Goal: Task Accomplishment & Management: Complete application form

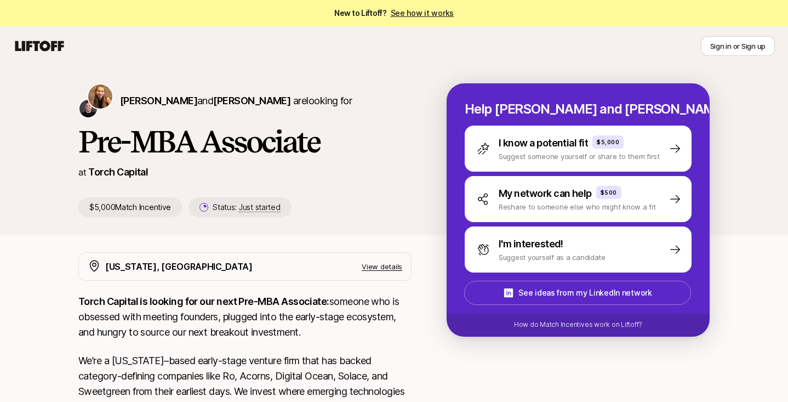
scroll to position [105, 0]
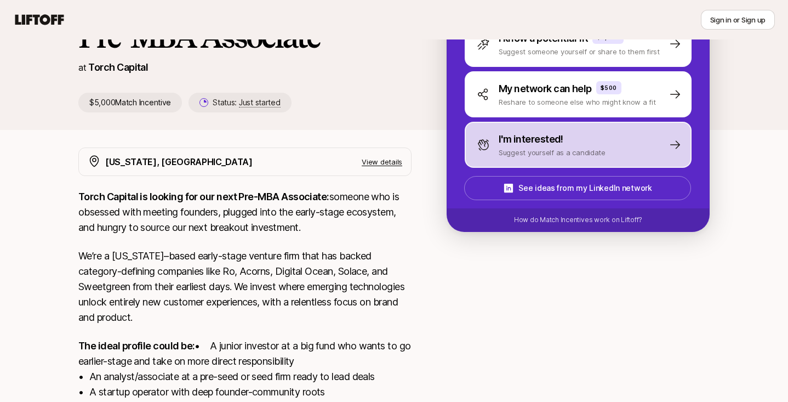
click at [522, 135] on p "I'm interested!" at bounding box center [531, 139] width 65 height 15
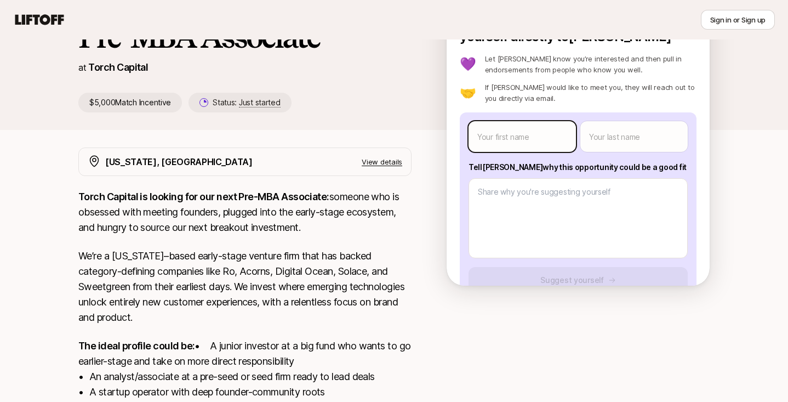
scroll to position [102, 0]
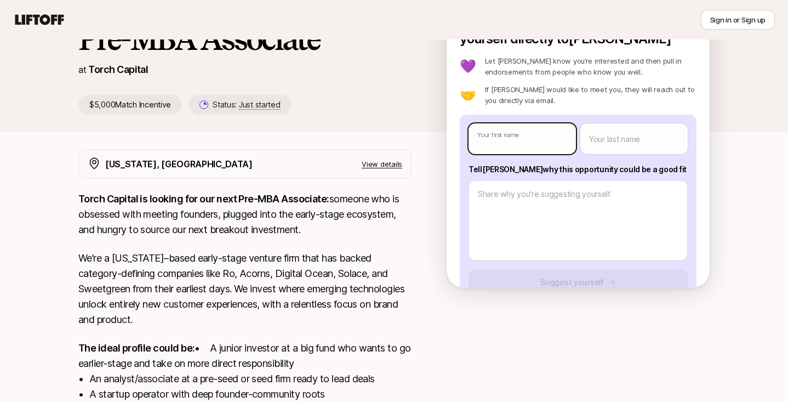
click at [506, 137] on body "New to Liftoff? See how it works Sign in or Sign up Sign in or Sign up [PERSON_…" at bounding box center [394, 99] width 788 height 402
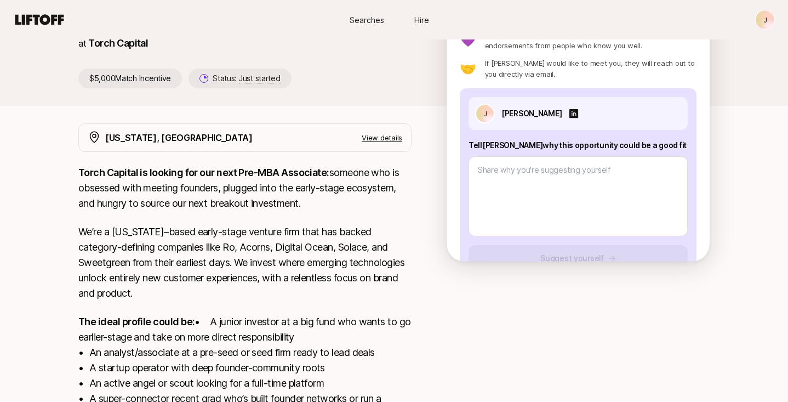
type textarea "x"
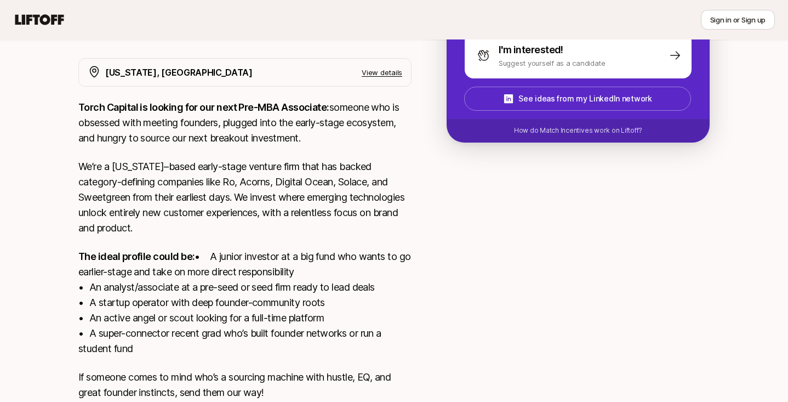
scroll to position [278, 0]
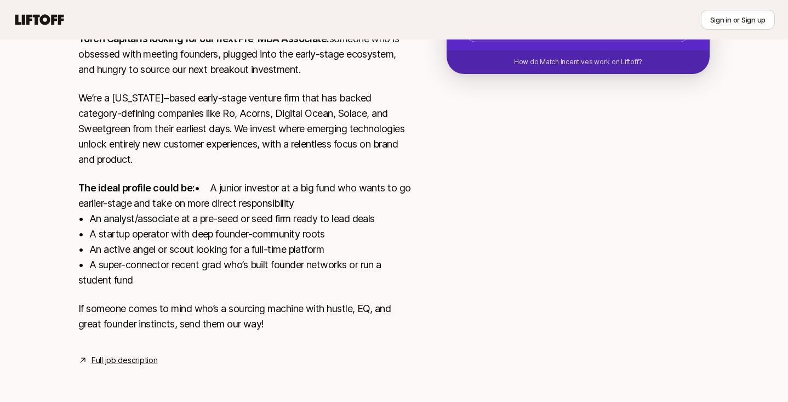
click at [131, 355] on link "Full job description" at bounding box center [125, 359] width 66 height 13
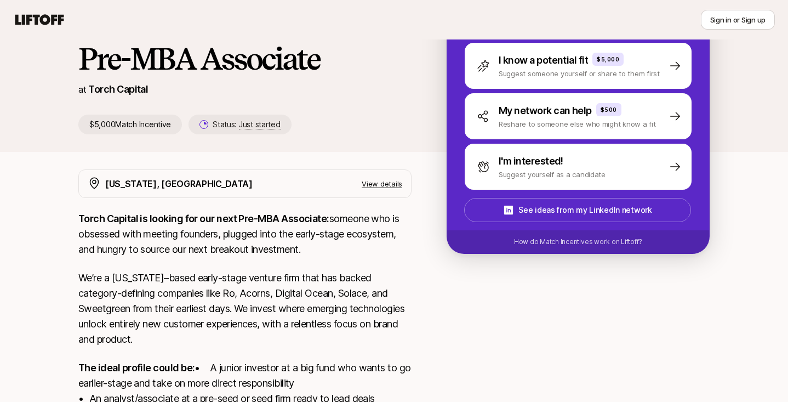
scroll to position [79, 0]
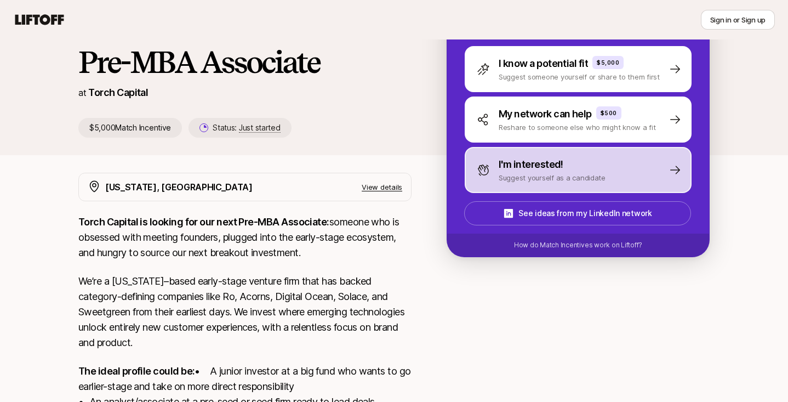
click at [524, 176] on p "Suggest yourself as a candidate" at bounding box center [552, 177] width 107 height 11
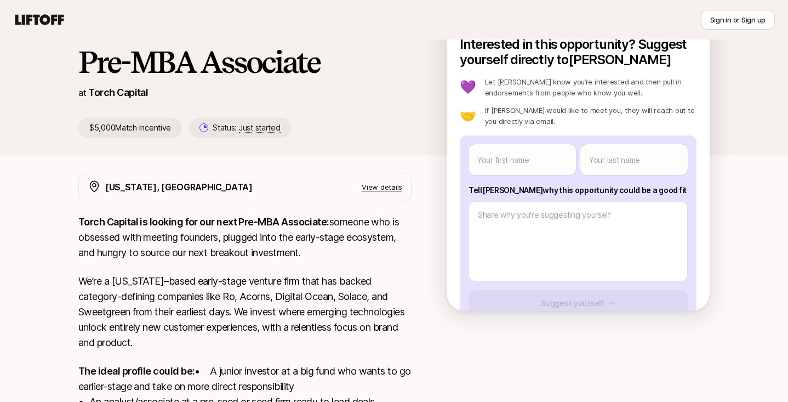
scroll to position [0, 0]
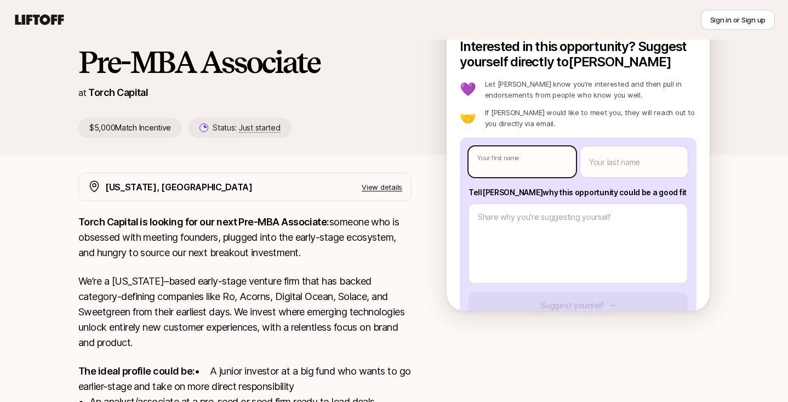
type textarea "x"
click at [515, 164] on body "New to Liftoff? See how it works Sign in or Sign up Sign in or Sign up [PERSON_…" at bounding box center [394, 122] width 788 height 402
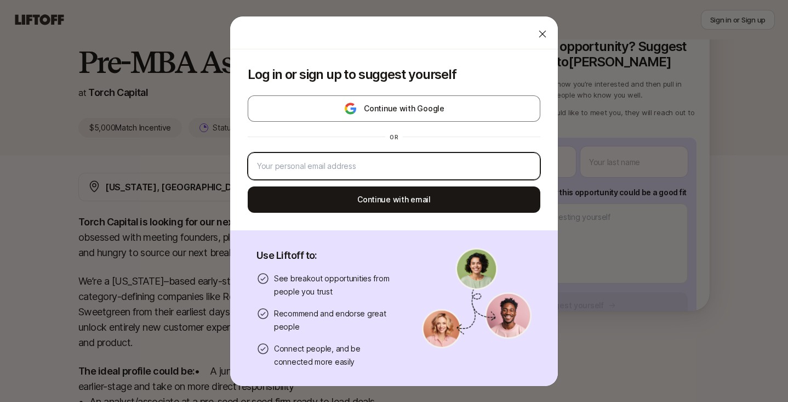
click at [378, 161] on input "email" at bounding box center [394, 165] width 274 height 13
type input "2kjsingh@gmail.com"
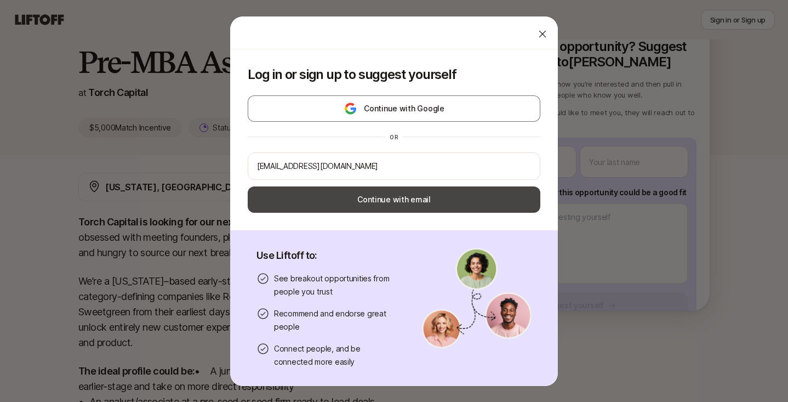
click at [351, 201] on button "Continue with email" at bounding box center [394, 199] width 293 height 26
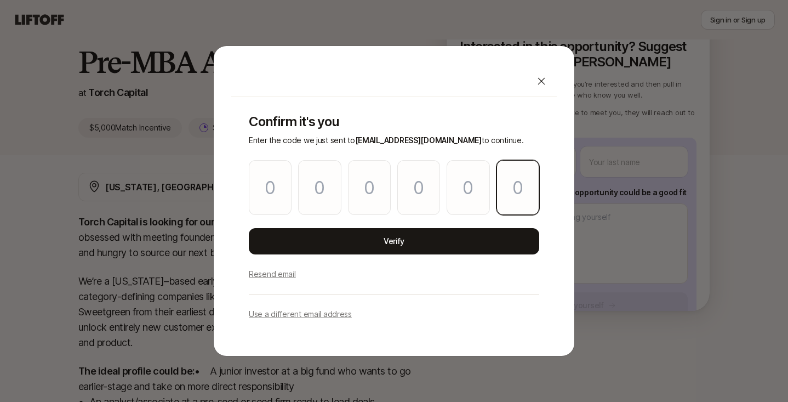
paste input "4"
type input "7"
type input "2"
type input "6"
type input "3"
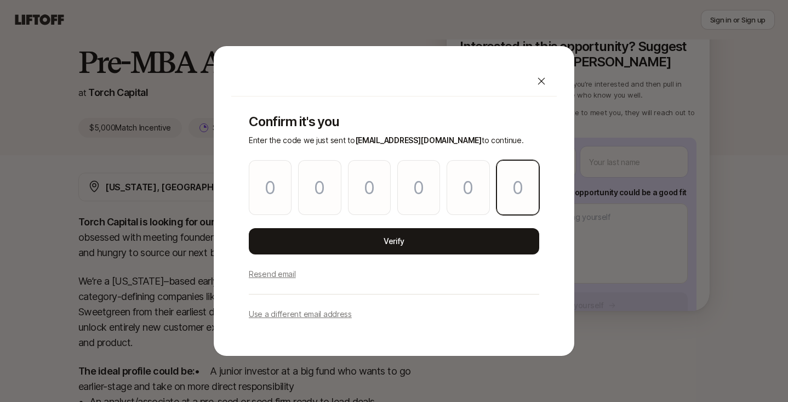
type input "5"
type input "4"
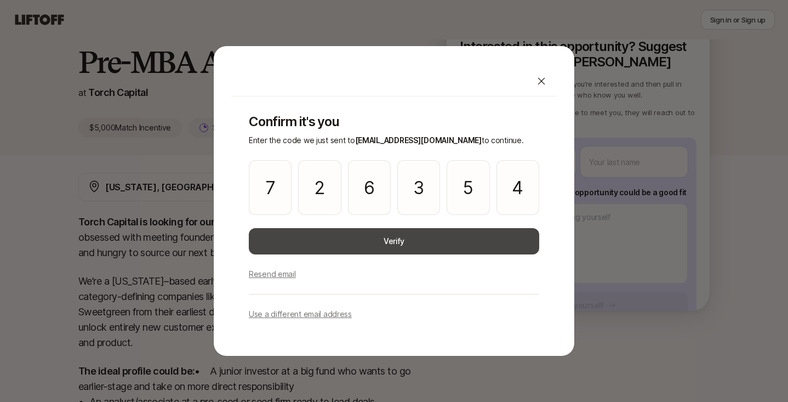
click at [453, 244] on button "Verify" at bounding box center [394, 241] width 290 height 26
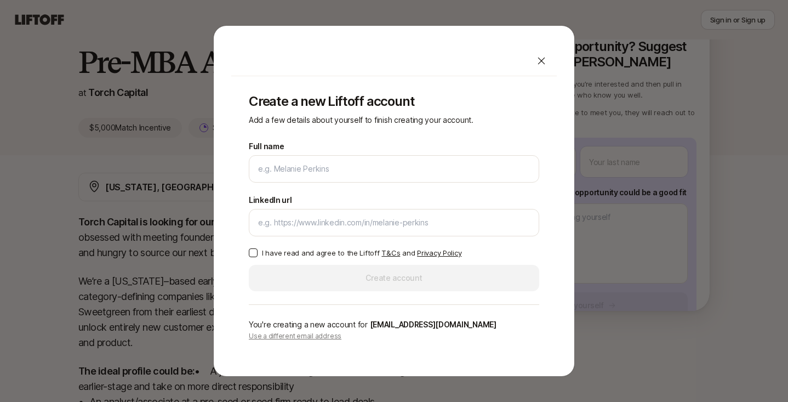
click at [435, 118] on p "Add a few details about yourself to finish creating your account." at bounding box center [394, 119] width 290 height 13
click at [370, 178] on div at bounding box center [394, 168] width 290 height 27
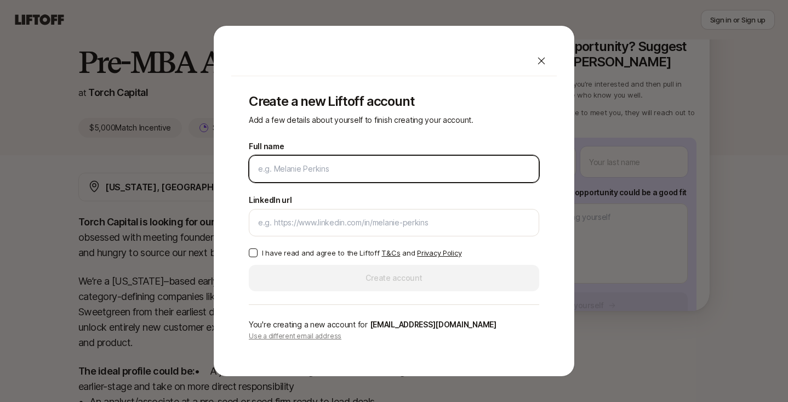
click at [368, 172] on input "Full name" at bounding box center [394, 168] width 272 height 13
type input "[PERSON_NAME]"
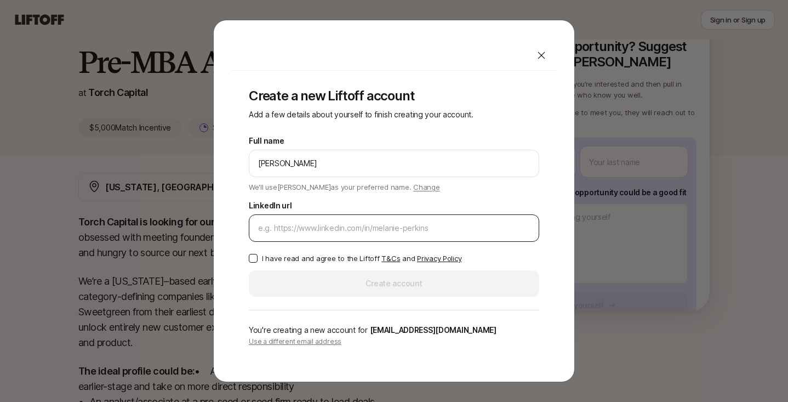
click at [350, 236] on div at bounding box center [394, 227] width 290 height 27
click at [347, 220] on div at bounding box center [394, 227] width 290 height 27
click at [346, 226] on input "LinkedIn url" at bounding box center [394, 227] width 272 height 13
paste input "https://www.linkedin.com/in/jaspal-singh-01/"
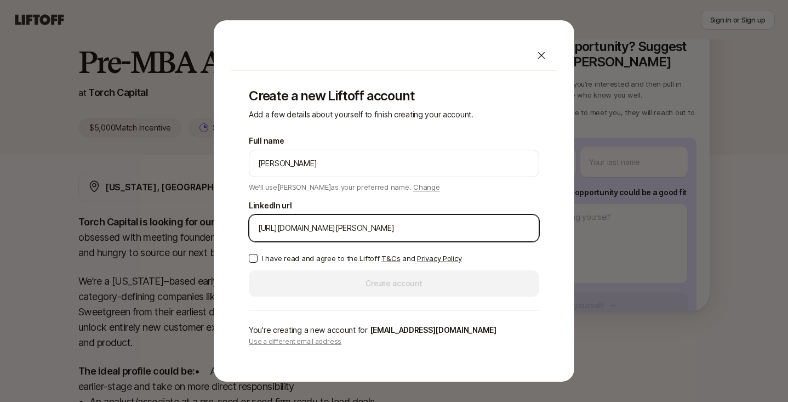
type input "https://www.linkedin.com/in/jaspal-singh-01/"
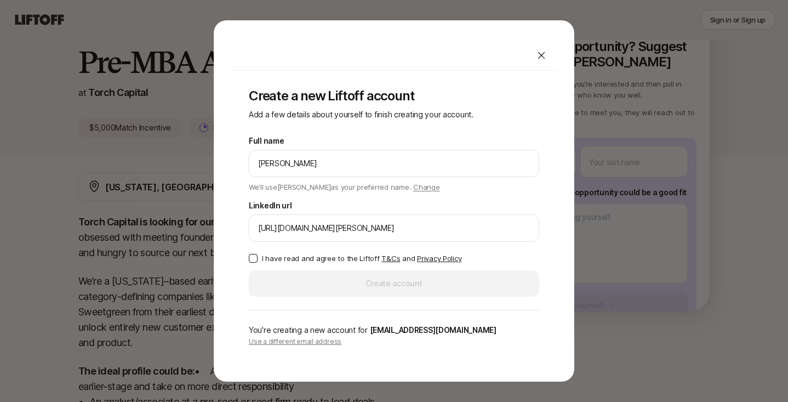
click at [306, 252] on div "Full name Jaspal Singh We'll use Jaspal as your preferred name. Change Preferre…" at bounding box center [394, 215] width 290 height 162
click at [303, 259] on p "I have read and agree to the Liftoff T&Cs and Privacy Policy" at bounding box center [361, 258] width 199 height 11
click at [258, 259] on button "I have read and agree to the Liftoff T&Cs and Privacy Policy" at bounding box center [253, 258] width 9 height 9
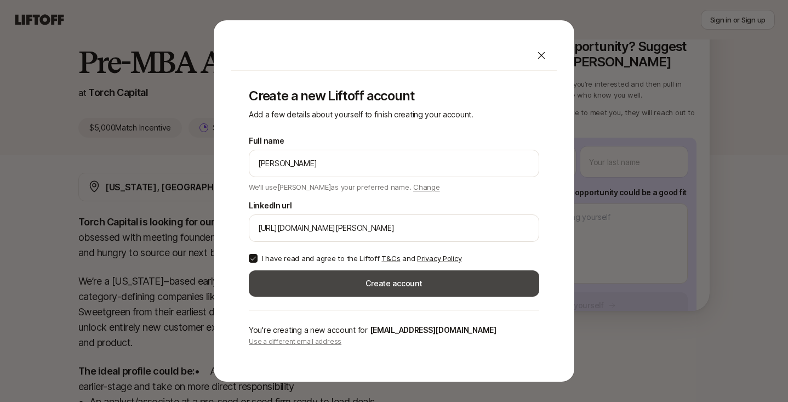
click at [329, 277] on button "Create account" at bounding box center [394, 283] width 290 height 26
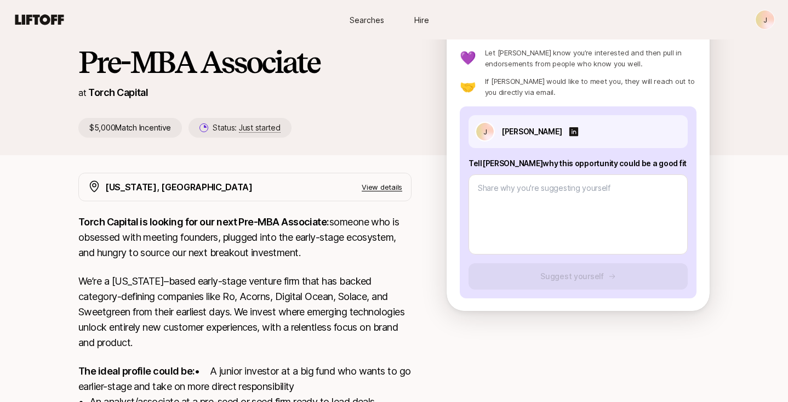
scroll to position [103, 0]
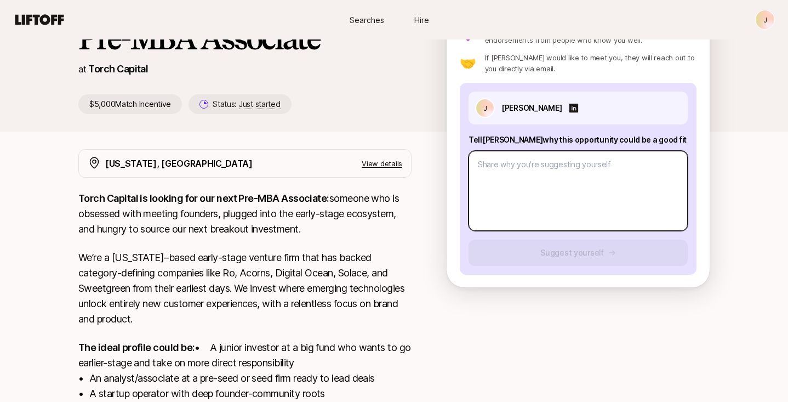
click at [545, 210] on textarea at bounding box center [578, 191] width 219 height 80
type textarea "x"
